Goal: Task Accomplishment & Management: Manage account settings

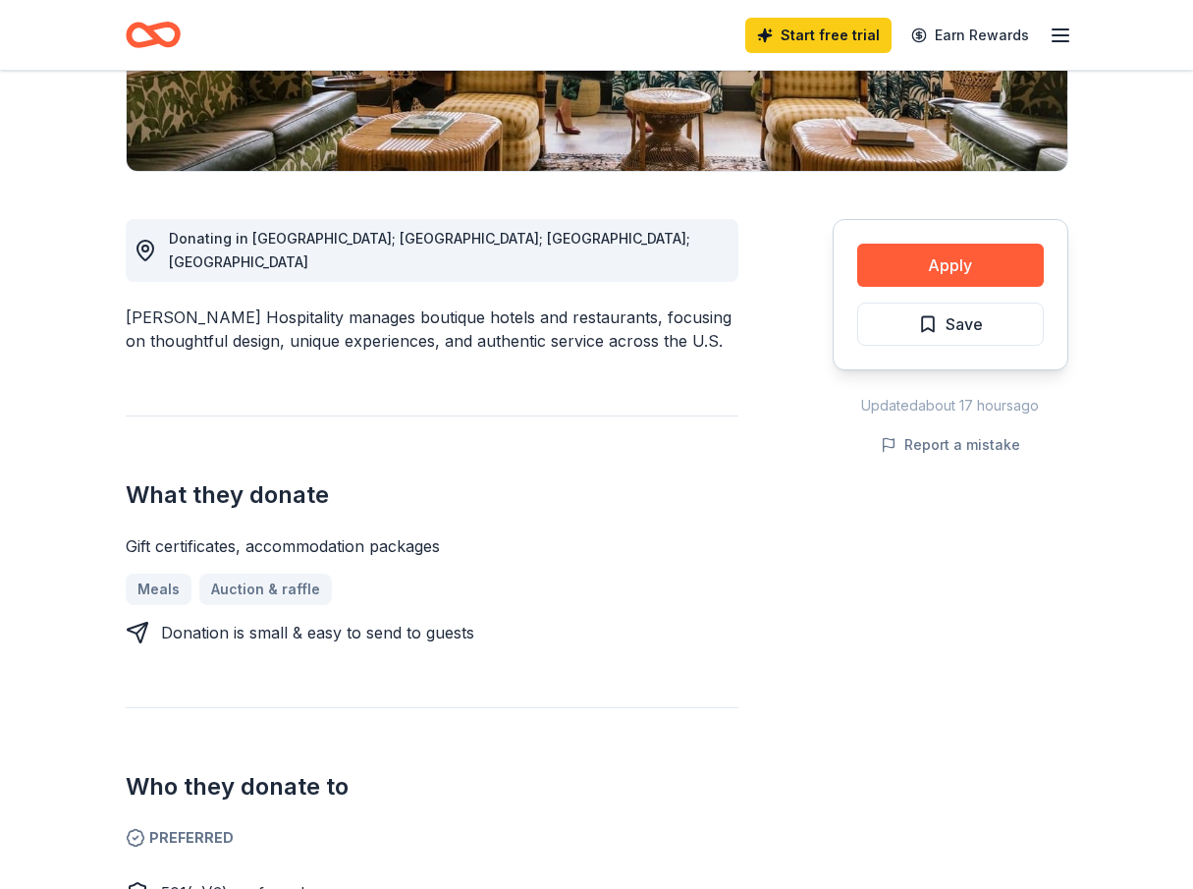
scroll to position [510, 0]
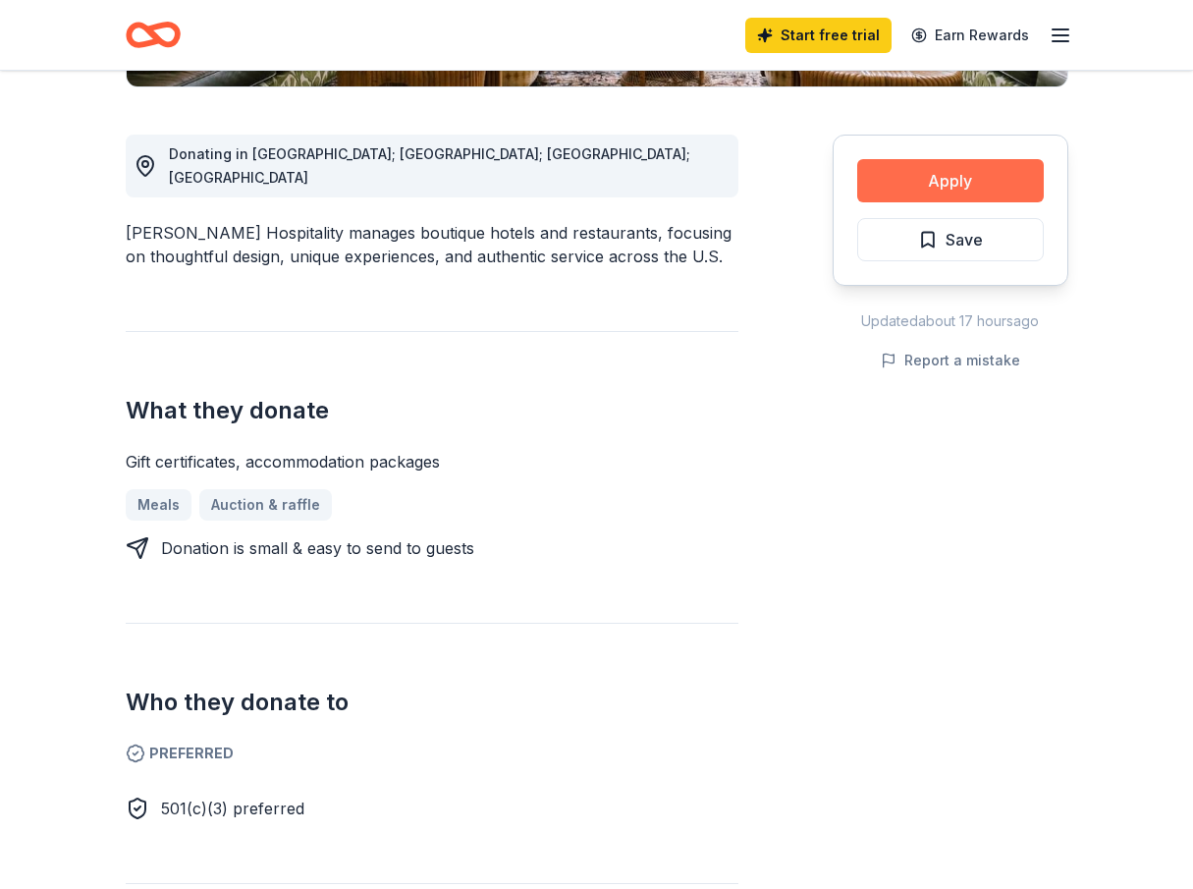
click at [927, 176] on button "Apply" at bounding box center [950, 180] width 187 height 43
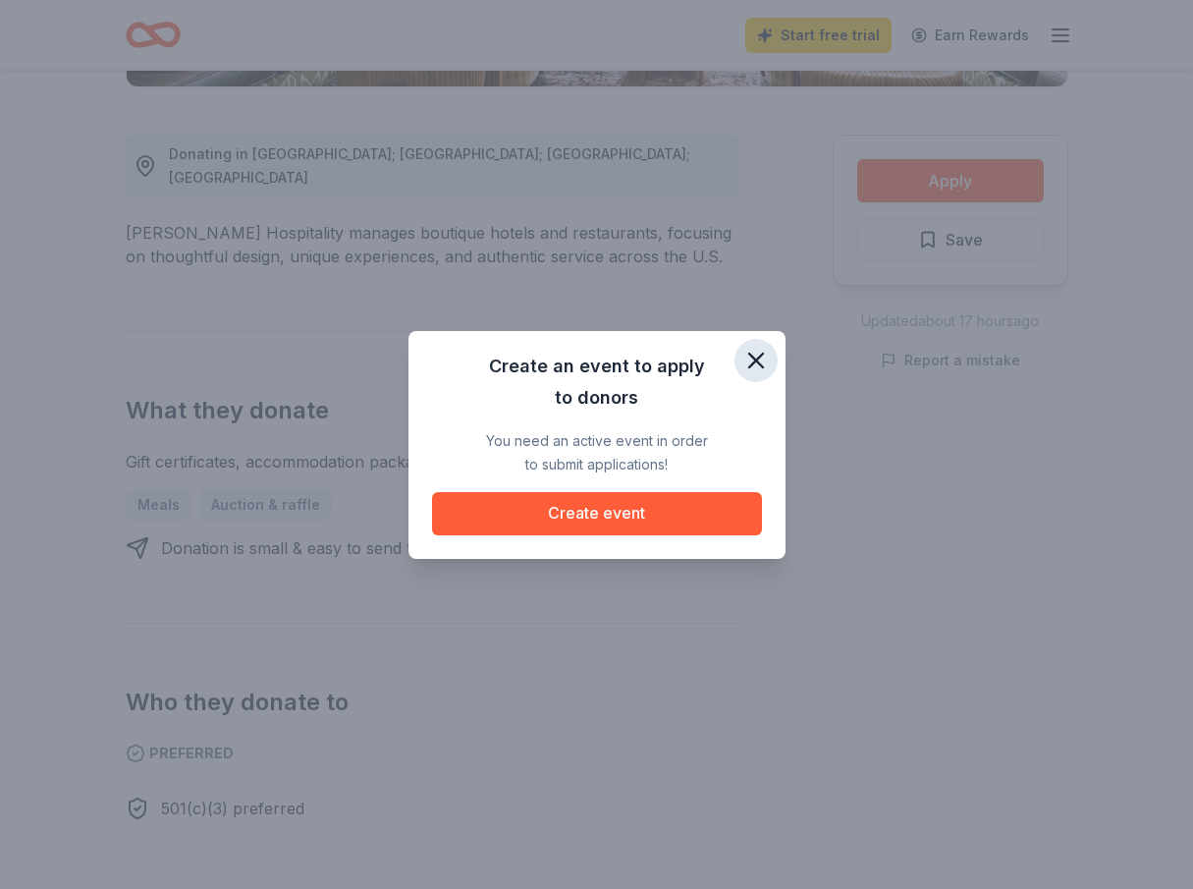
click at [755, 356] on icon "button" at bounding box center [755, 360] width 27 height 27
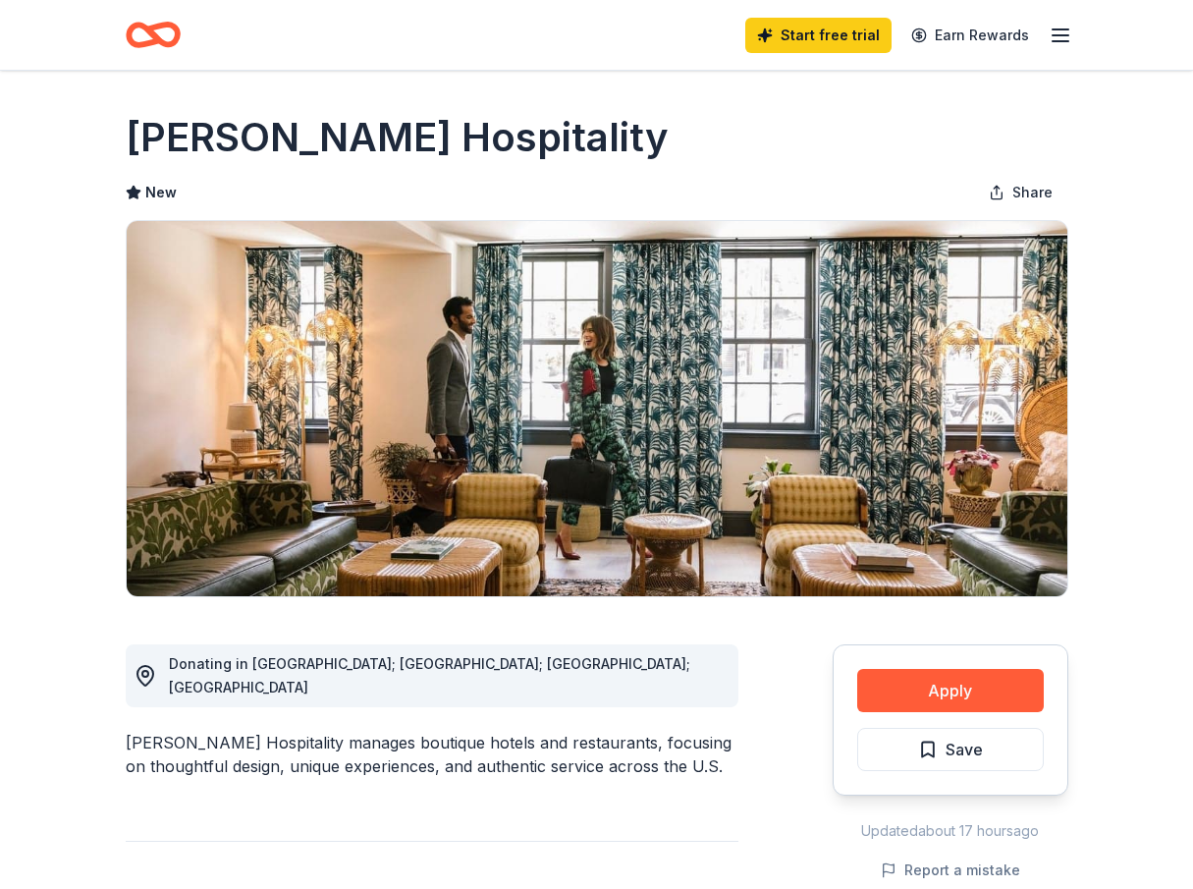
scroll to position [0, 0]
click at [1058, 29] on line "button" at bounding box center [1061, 29] width 16 height 0
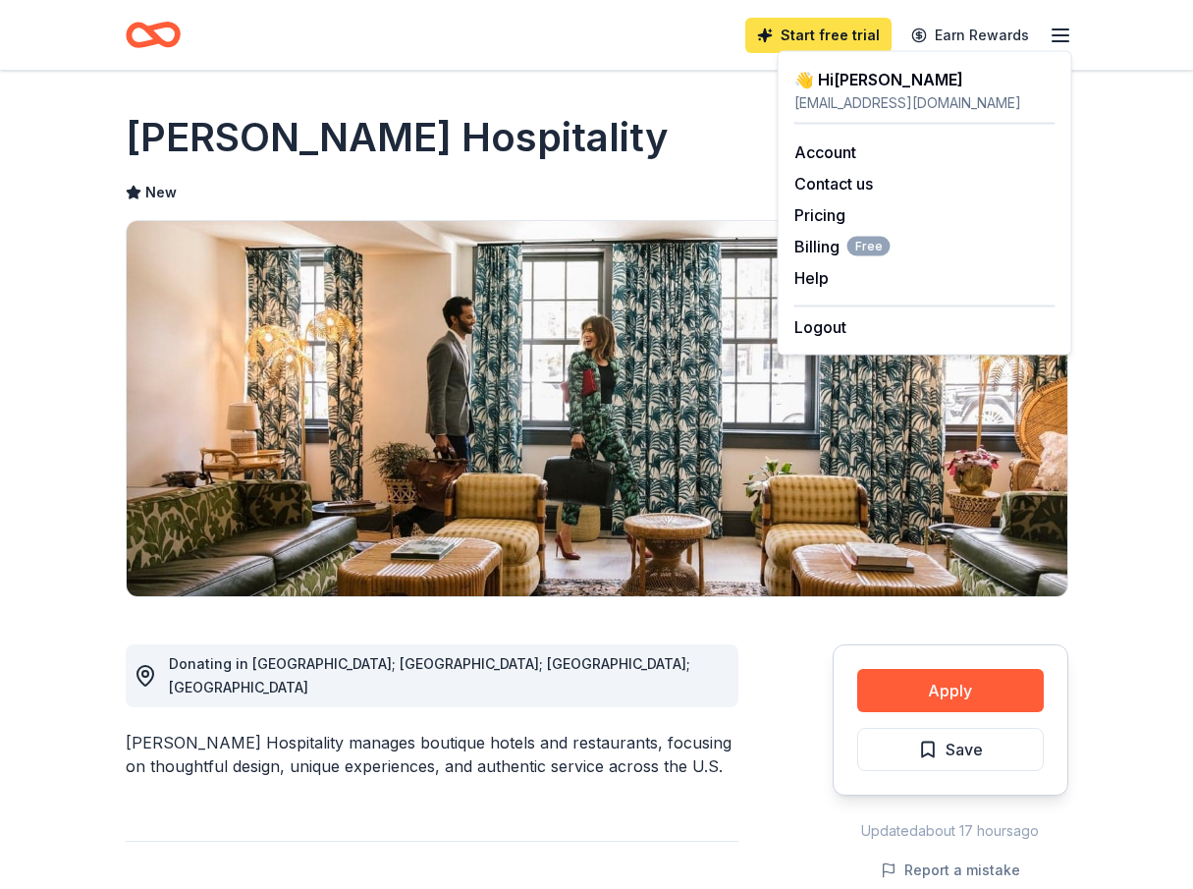
click at [850, 27] on link "Start free trial" at bounding box center [818, 35] width 146 height 35
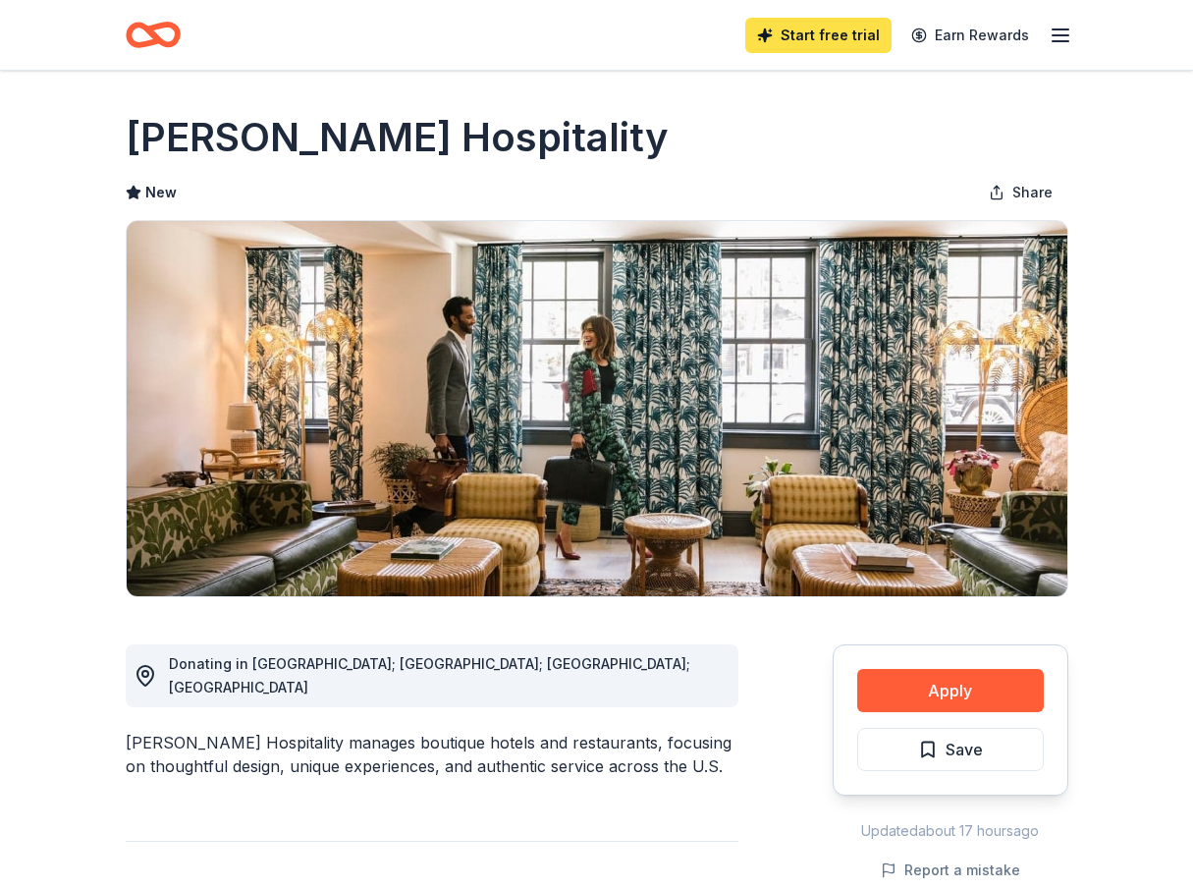
click at [850, 27] on link "Start free trial" at bounding box center [818, 35] width 146 height 35
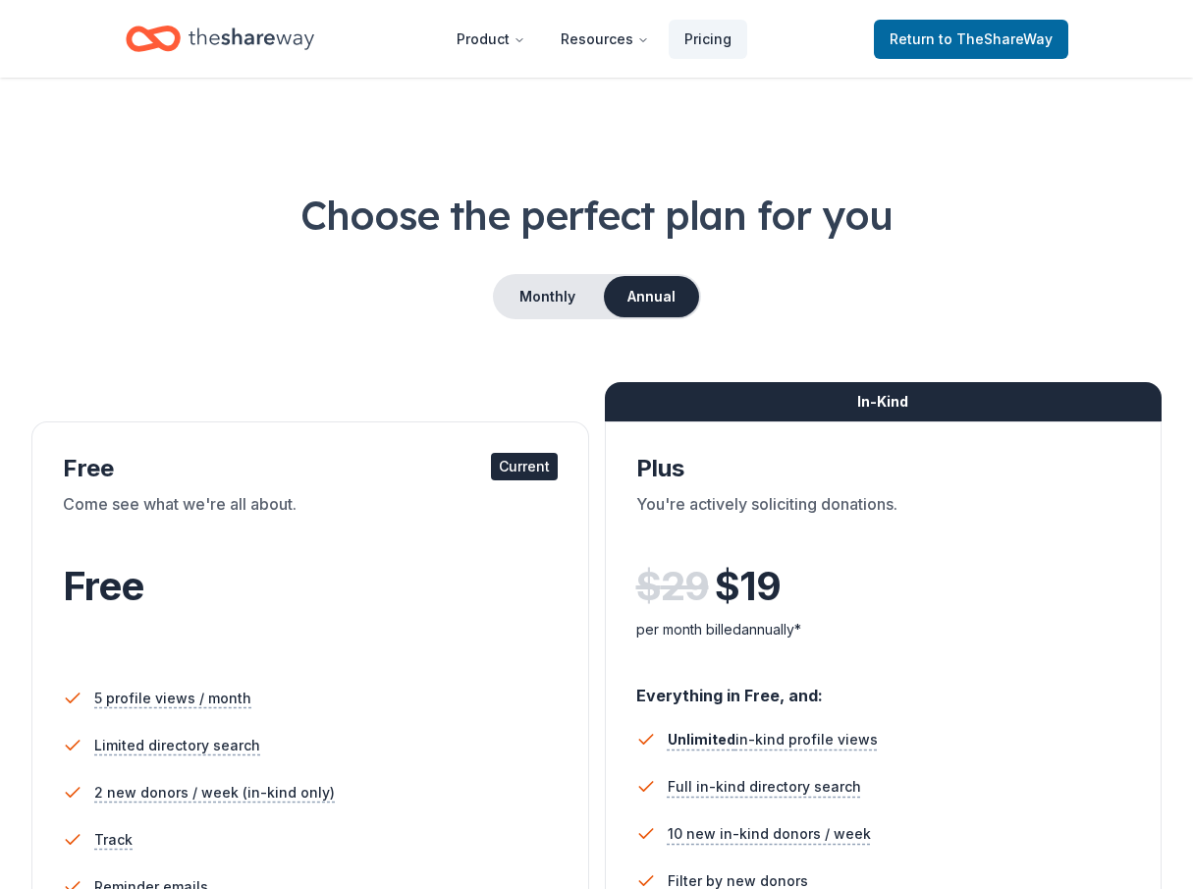
click at [352, 452] on div "Free Current Come see what we're all about. Free 5 profile views / month Limite…" at bounding box center [310, 774] width 558 height 707
click at [916, 26] on link "Return to TheShareWay" at bounding box center [971, 39] width 194 height 39
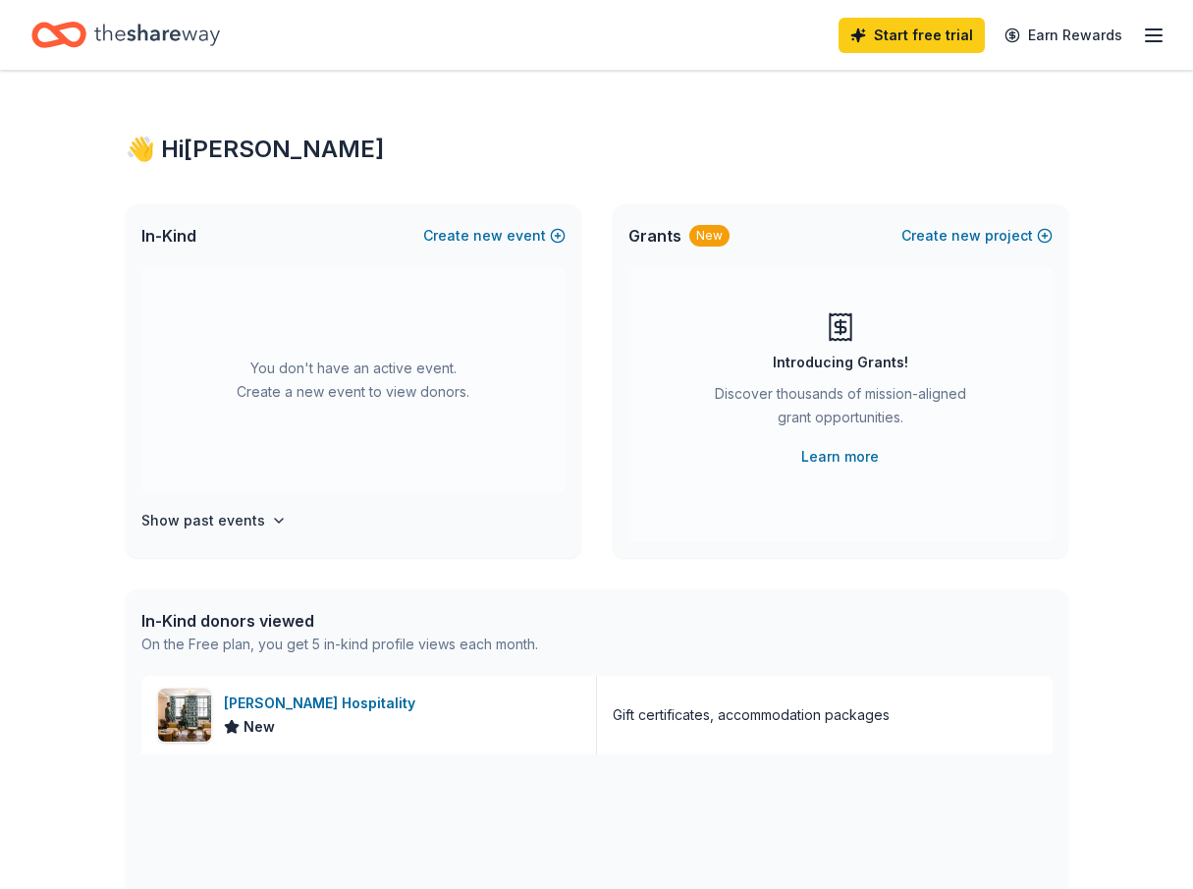
click at [1164, 37] on icon "button" at bounding box center [1154, 36] width 24 height 24
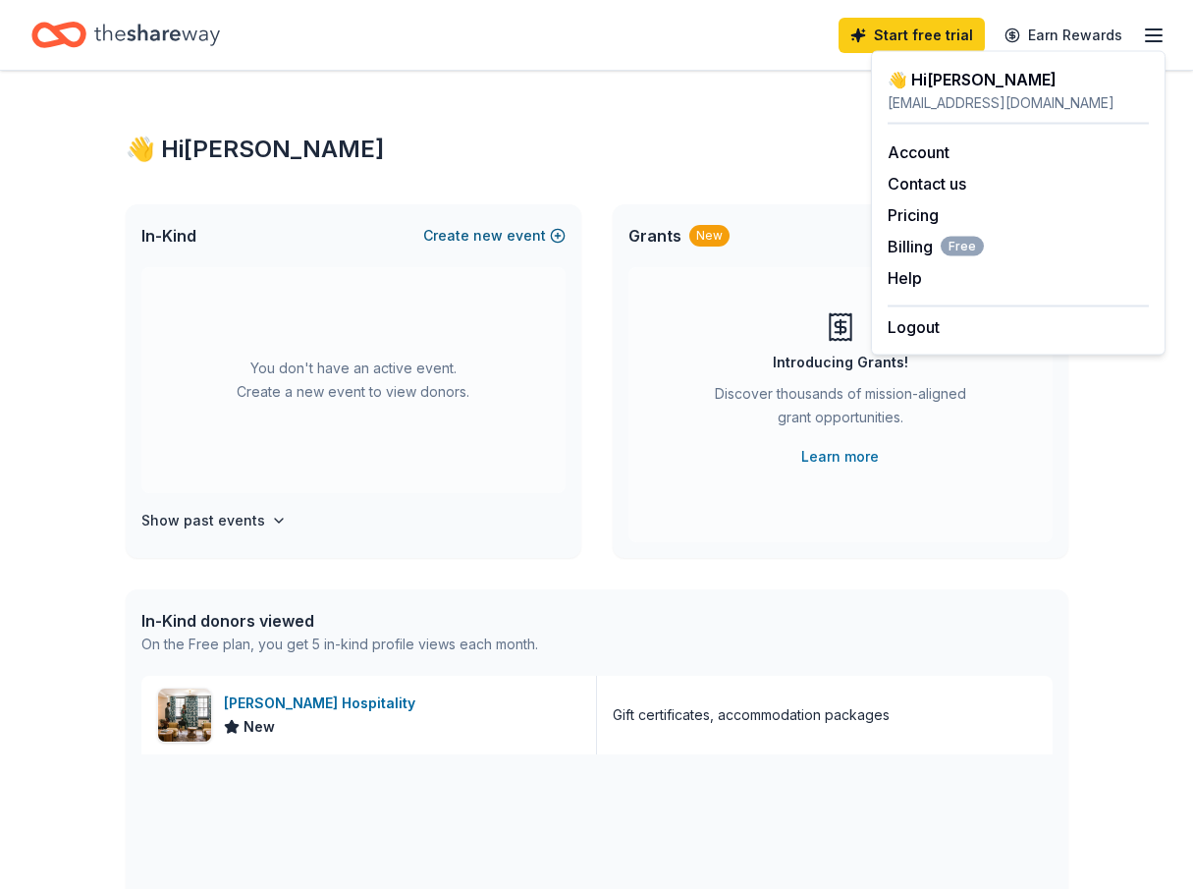
click at [507, 234] on button "Create new event" at bounding box center [494, 236] width 142 height 24
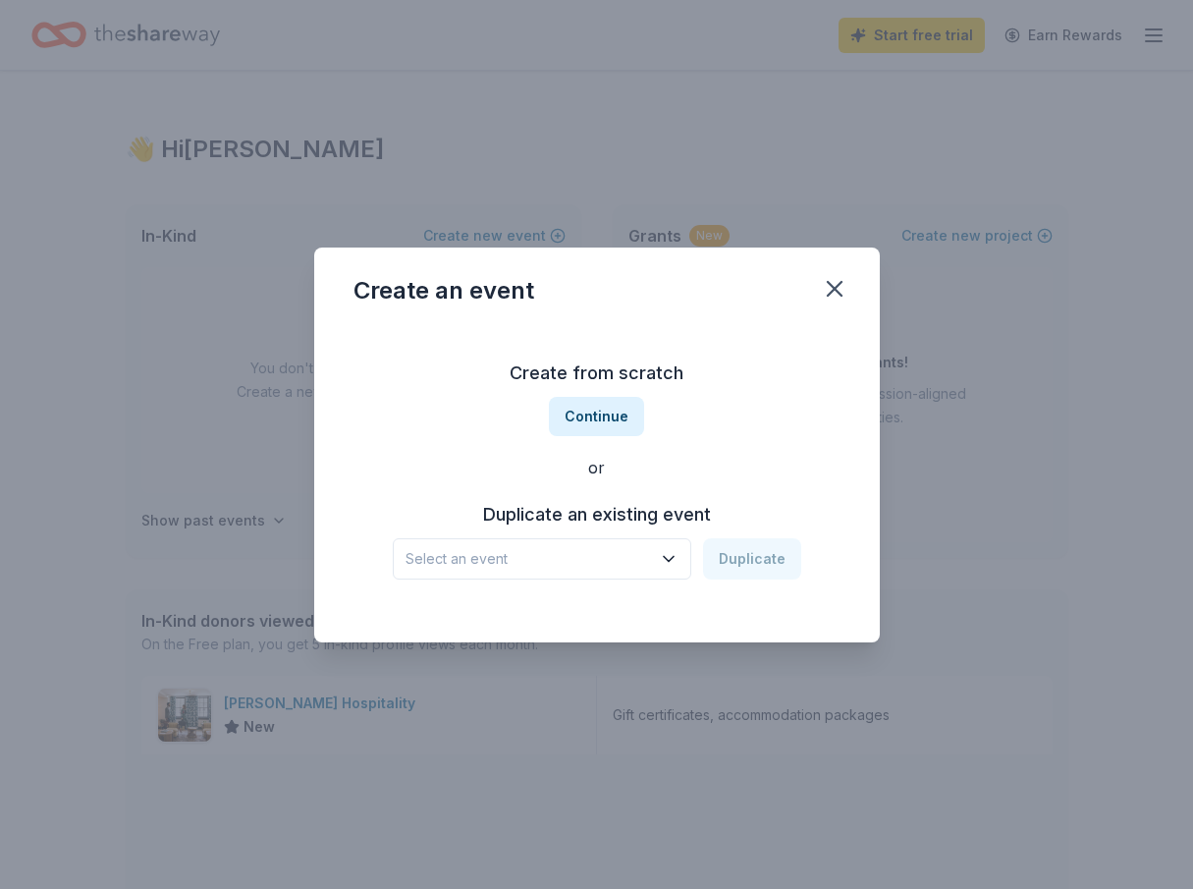
click at [484, 564] on span "Select an event" at bounding box center [528, 559] width 245 height 24
click at [486, 539] on button "Select an event" at bounding box center [542, 558] width 299 height 41
click at [1092, 34] on div "Create an event Create from scratch Continue or Duplicate an existing event Sel…" at bounding box center [596, 444] width 1193 height 889
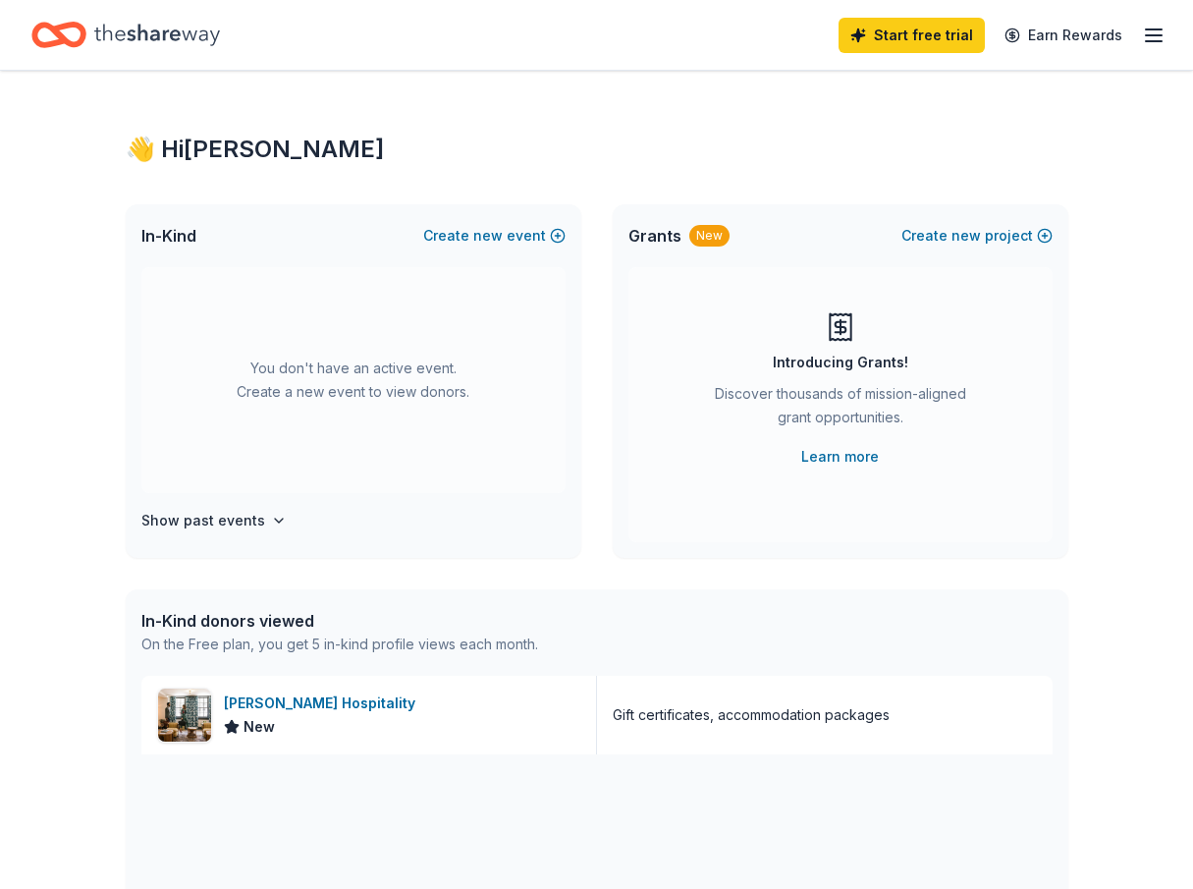
click at [1136, 36] on div "Start free trial Earn Rewards" at bounding box center [1002, 35] width 327 height 46
click at [1151, 36] on icon "button" at bounding box center [1154, 36] width 24 height 24
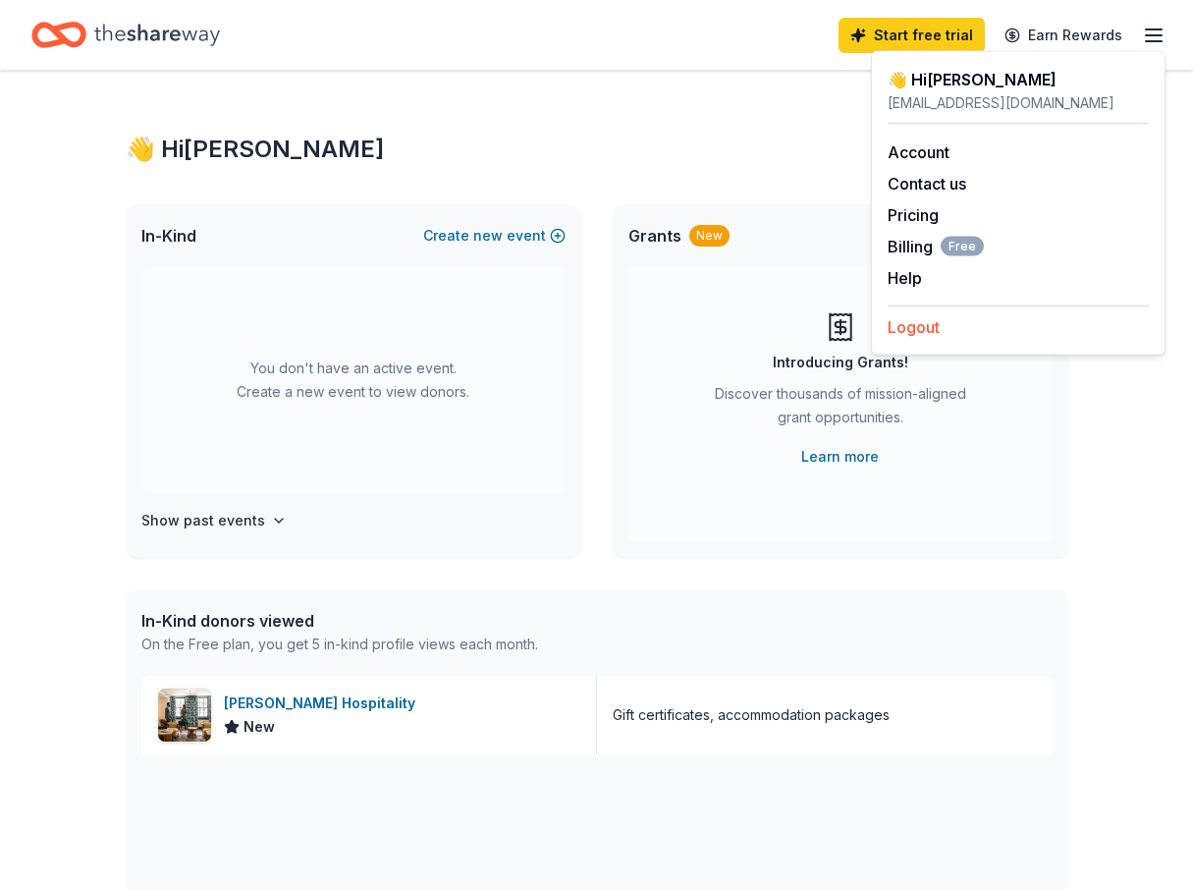
click at [908, 338] on button "Logout" at bounding box center [914, 327] width 52 height 24
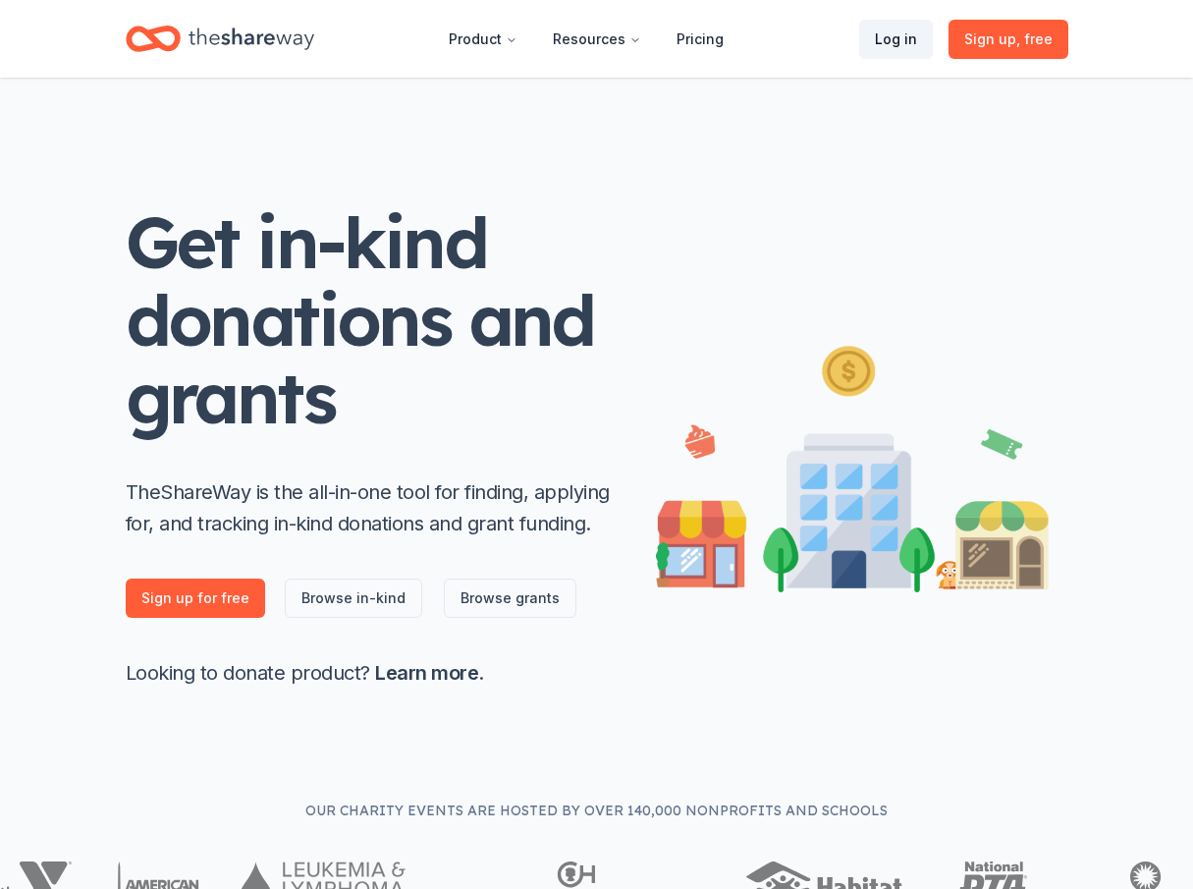
click at [915, 41] on link "Log in" at bounding box center [896, 39] width 74 height 39
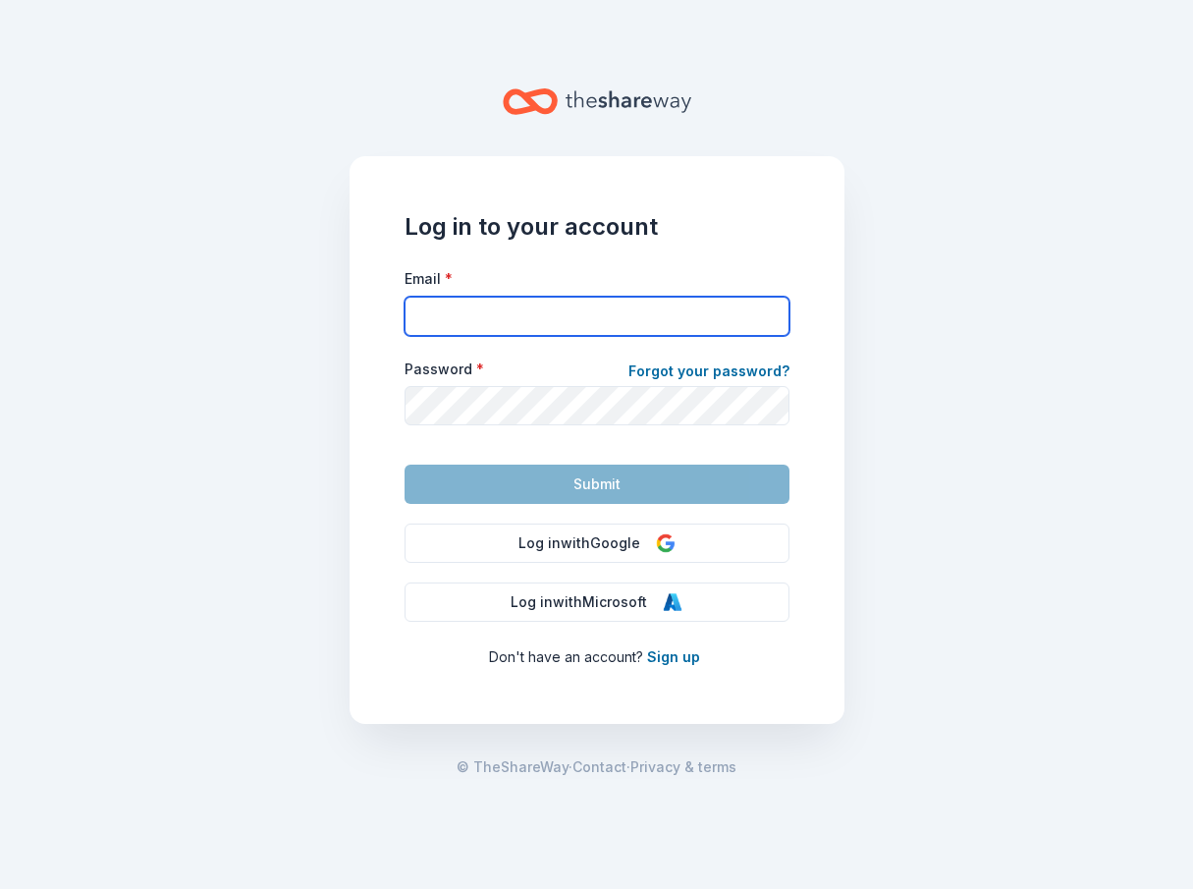
type input "[PERSON_NAME][EMAIL_ADDRESS][DOMAIN_NAME]"
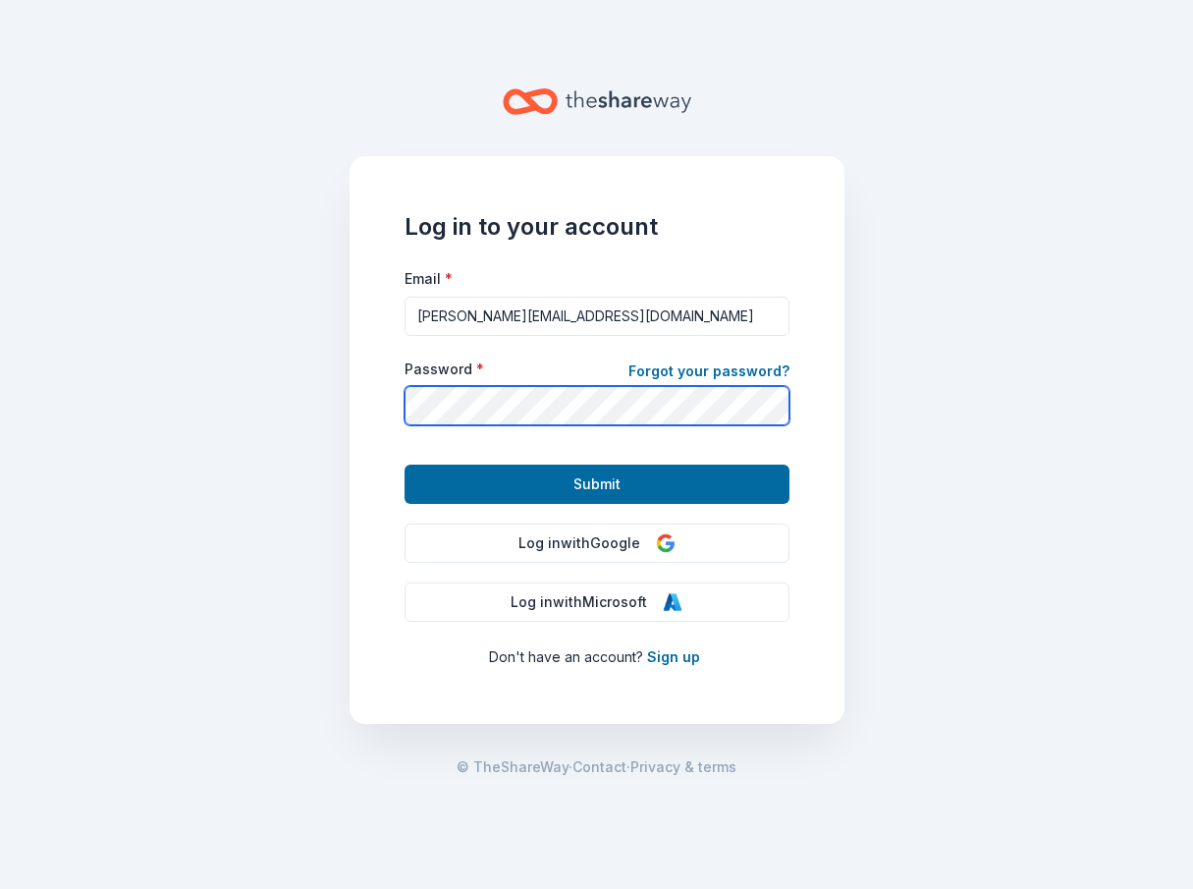
click at [596, 483] on button "Submit" at bounding box center [597, 483] width 385 height 39
